Goal: Task Accomplishment & Management: Manage account settings

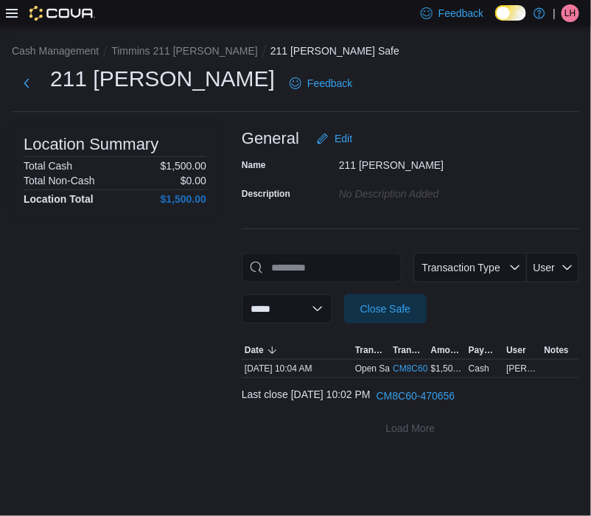
click at [569, 16] on span "LH" at bounding box center [570, 13] width 11 height 18
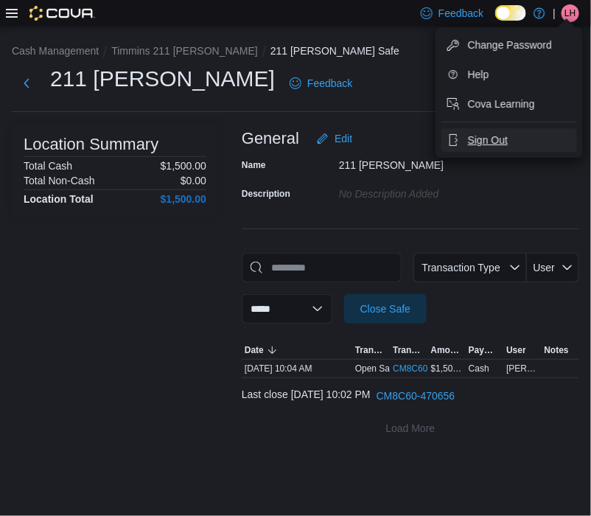
click at [491, 136] on span "Sign Out" at bounding box center [488, 140] width 40 height 15
